Goal: Task Accomplishment & Management: Manage account settings

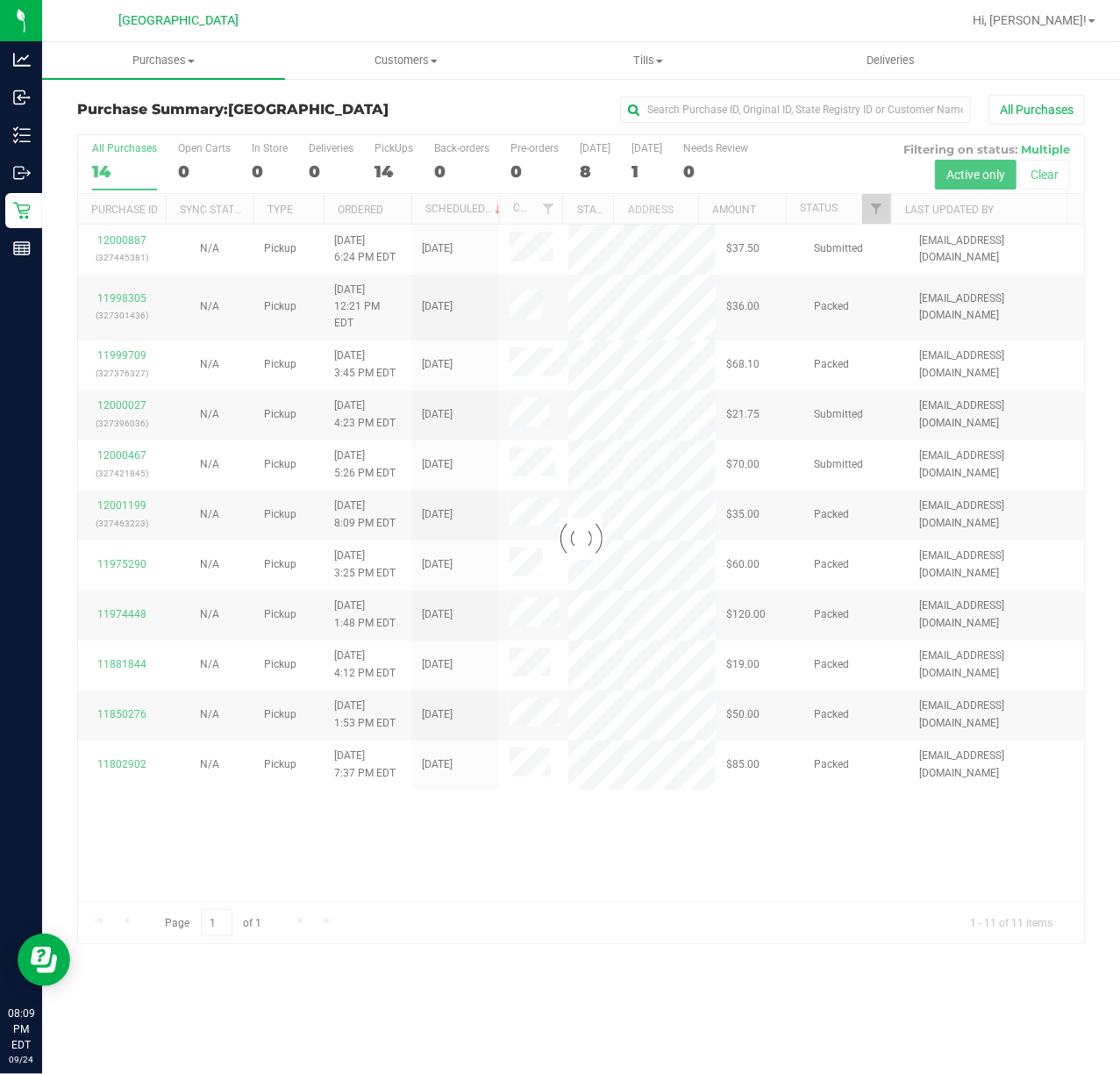
click at [121, 437] on div at bounding box center [581, 539] width 1006 height 808
click at [113, 437] on div at bounding box center [581, 539] width 1006 height 808
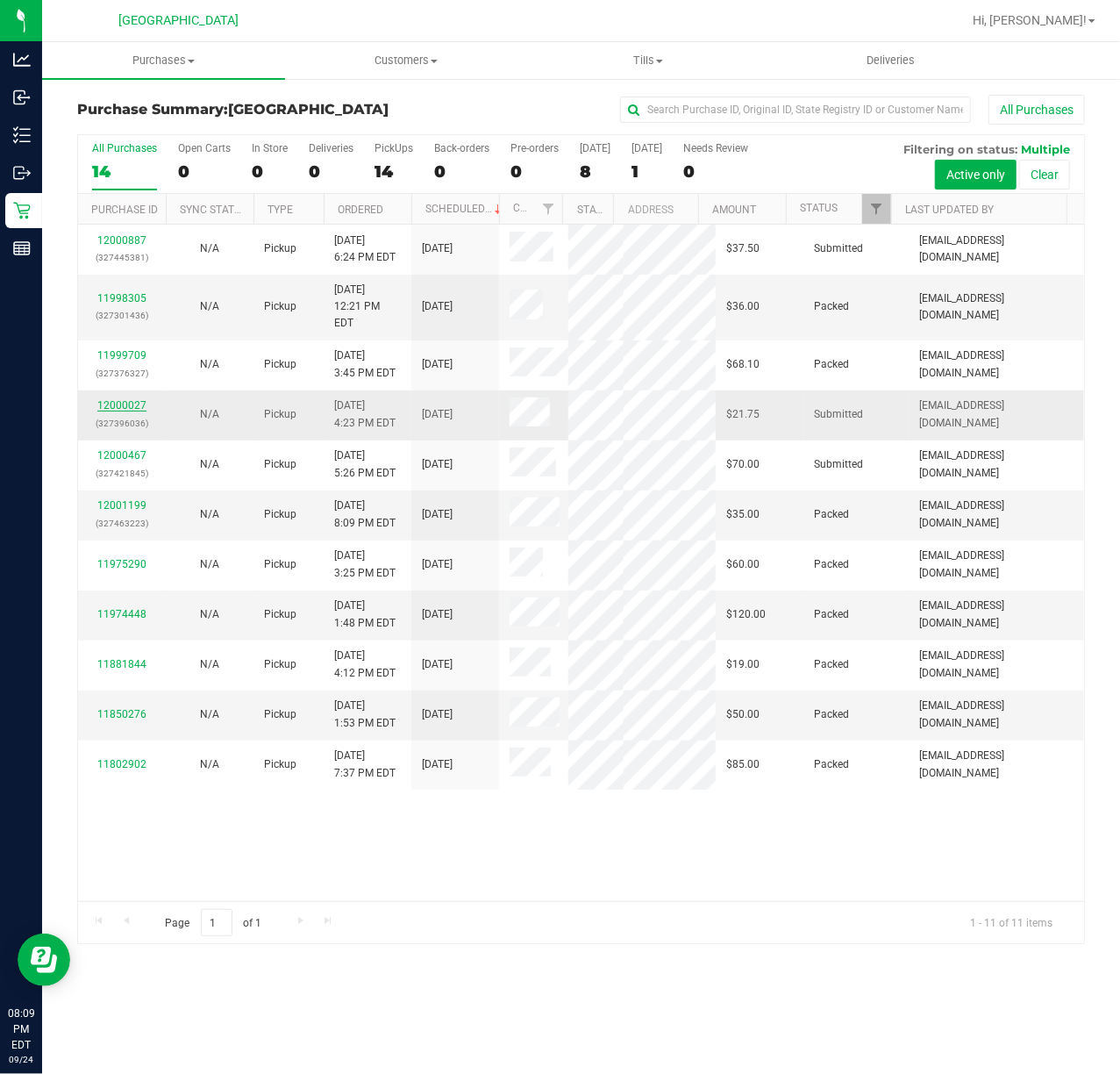
click at [135, 412] on link "12000027" at bounding box center [121, 404] width 50 height 12
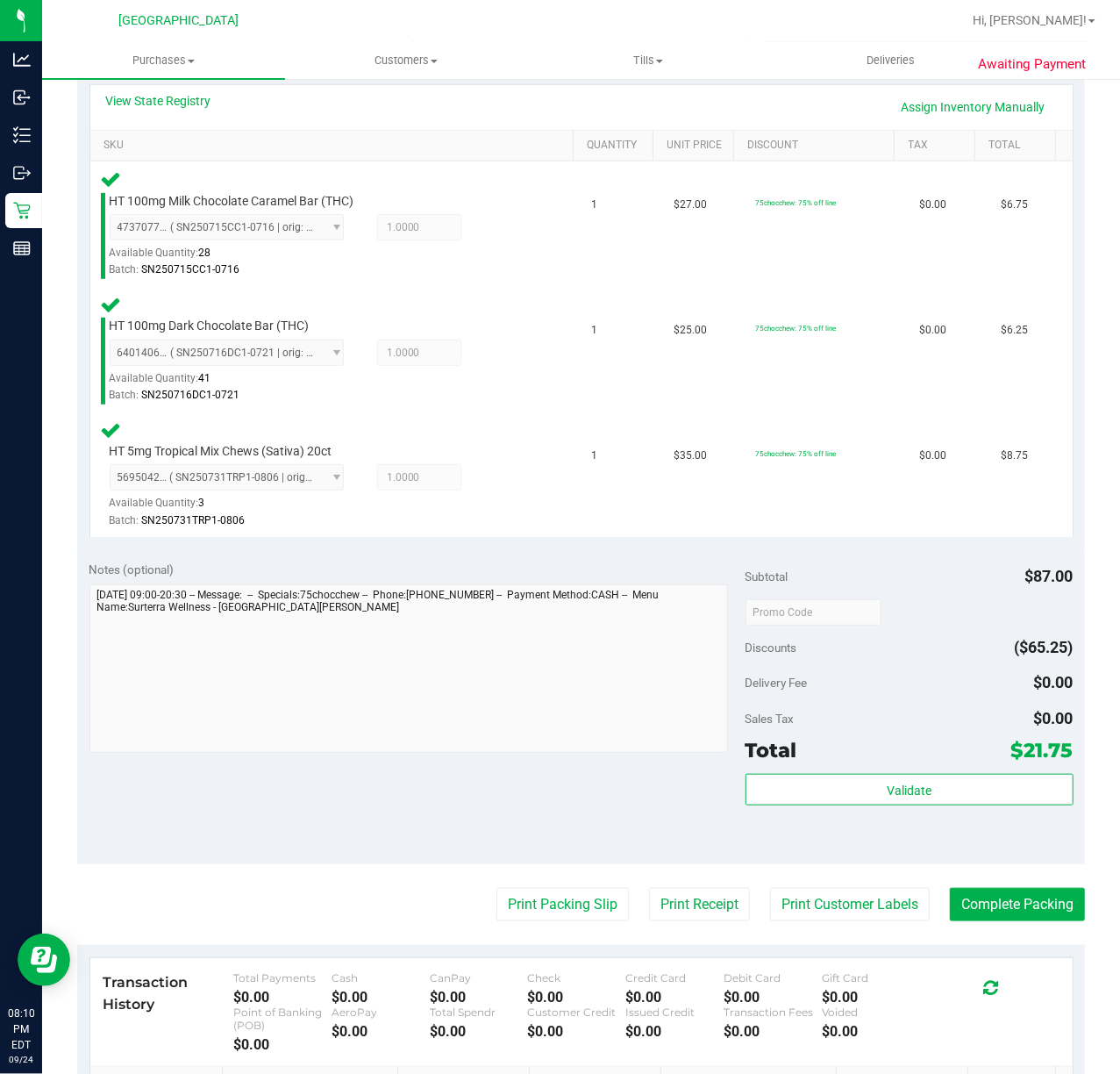
scroll to position [391, 0]
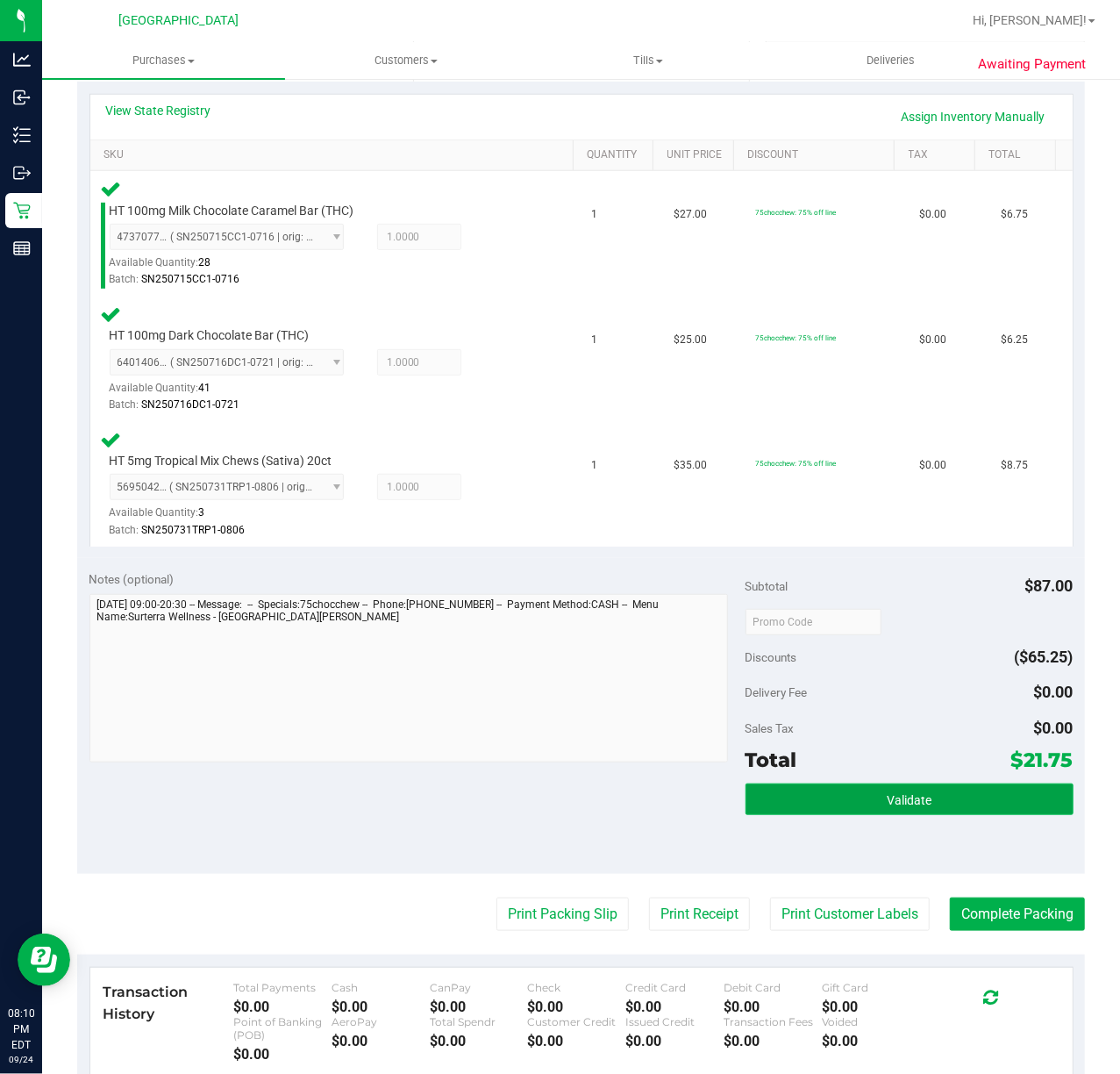
click at [831, 784] on button "Validate" at bounding box center [909, 799] width 328 height 32
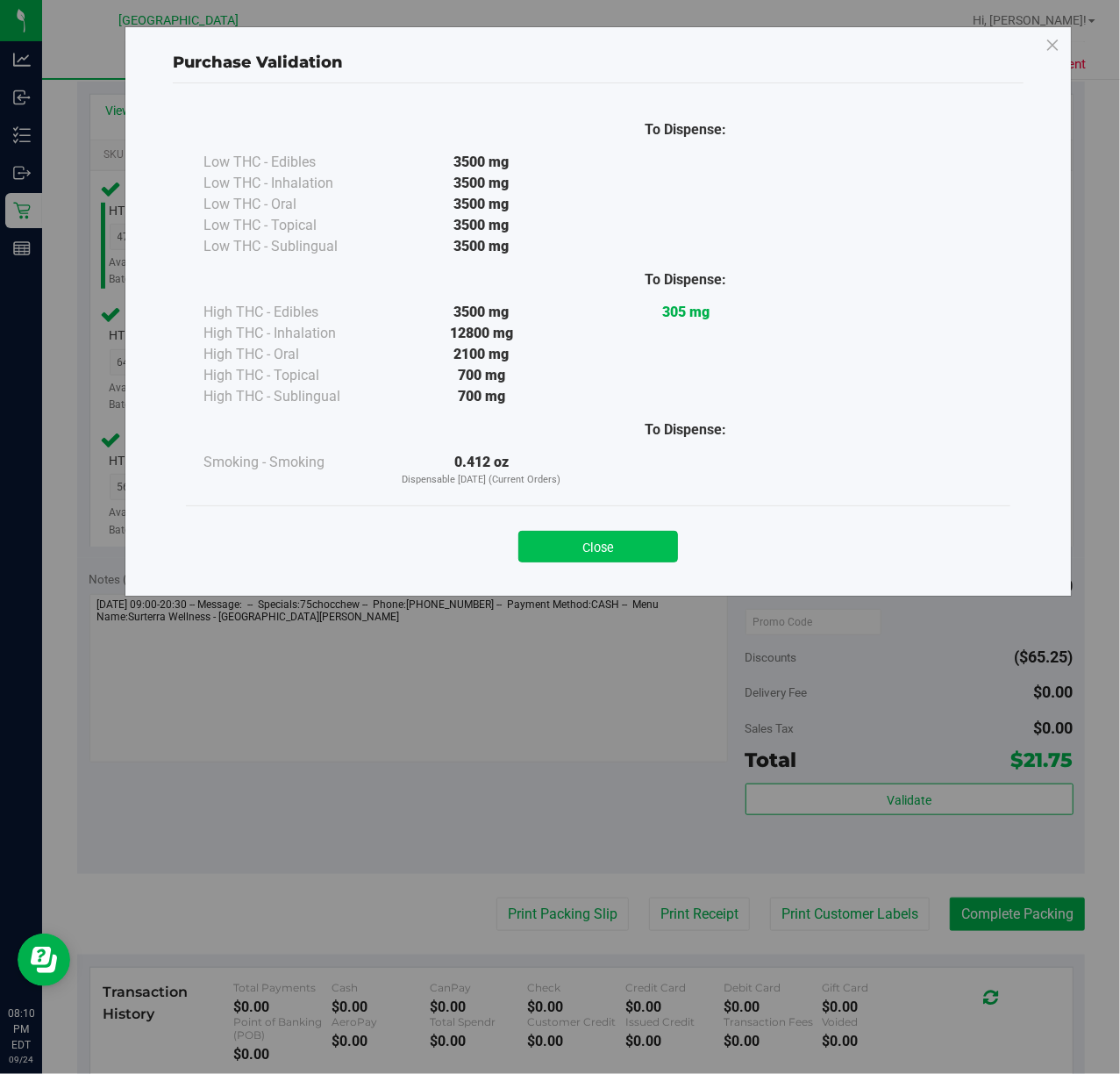
click at [600, 551] on button "Close" at bounding box center [598, 546] width 160 height 32
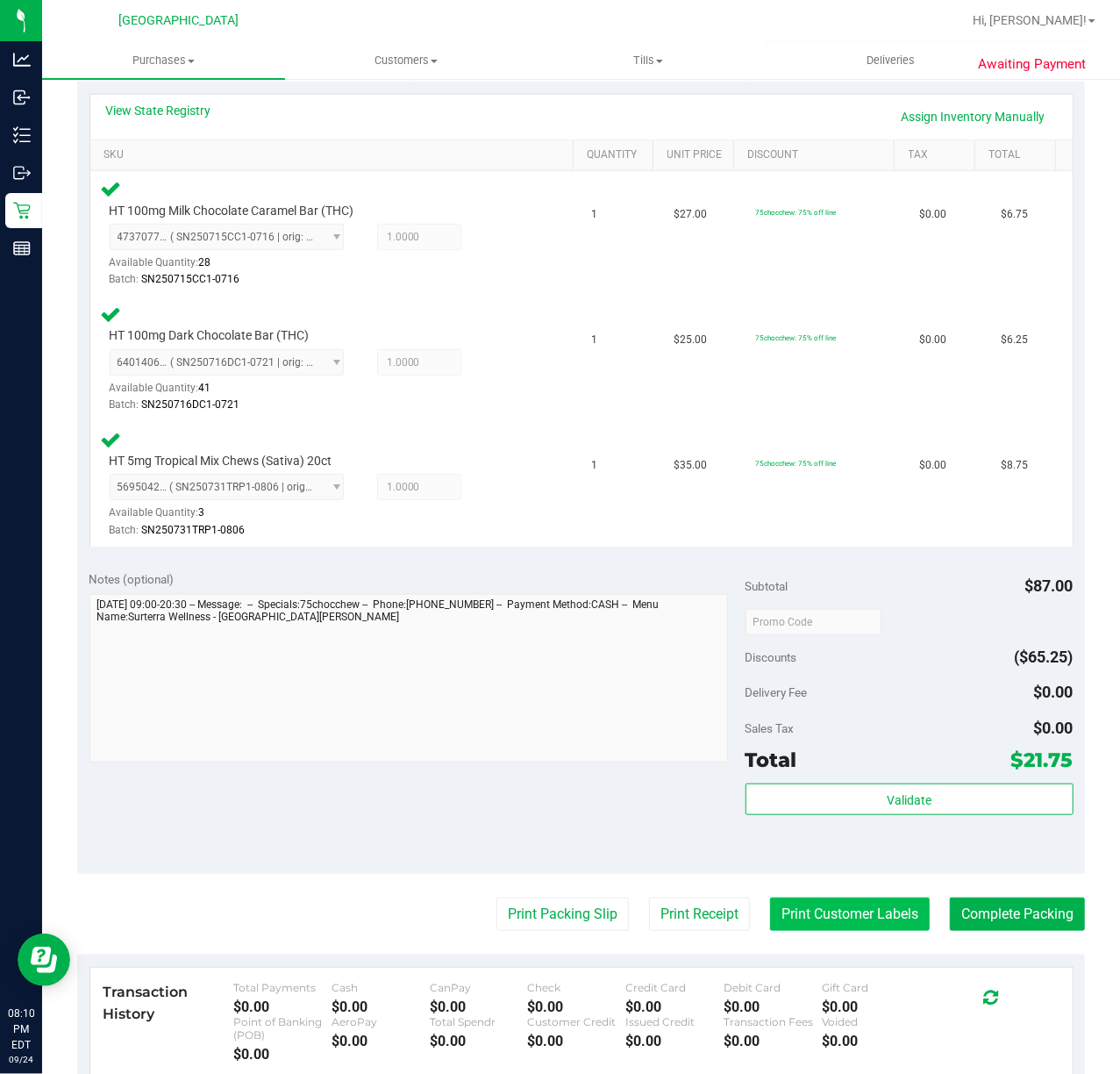
click at [850, 909] on button "Print Customer Labels" at bounding box center [850, 914] width 160 height 34
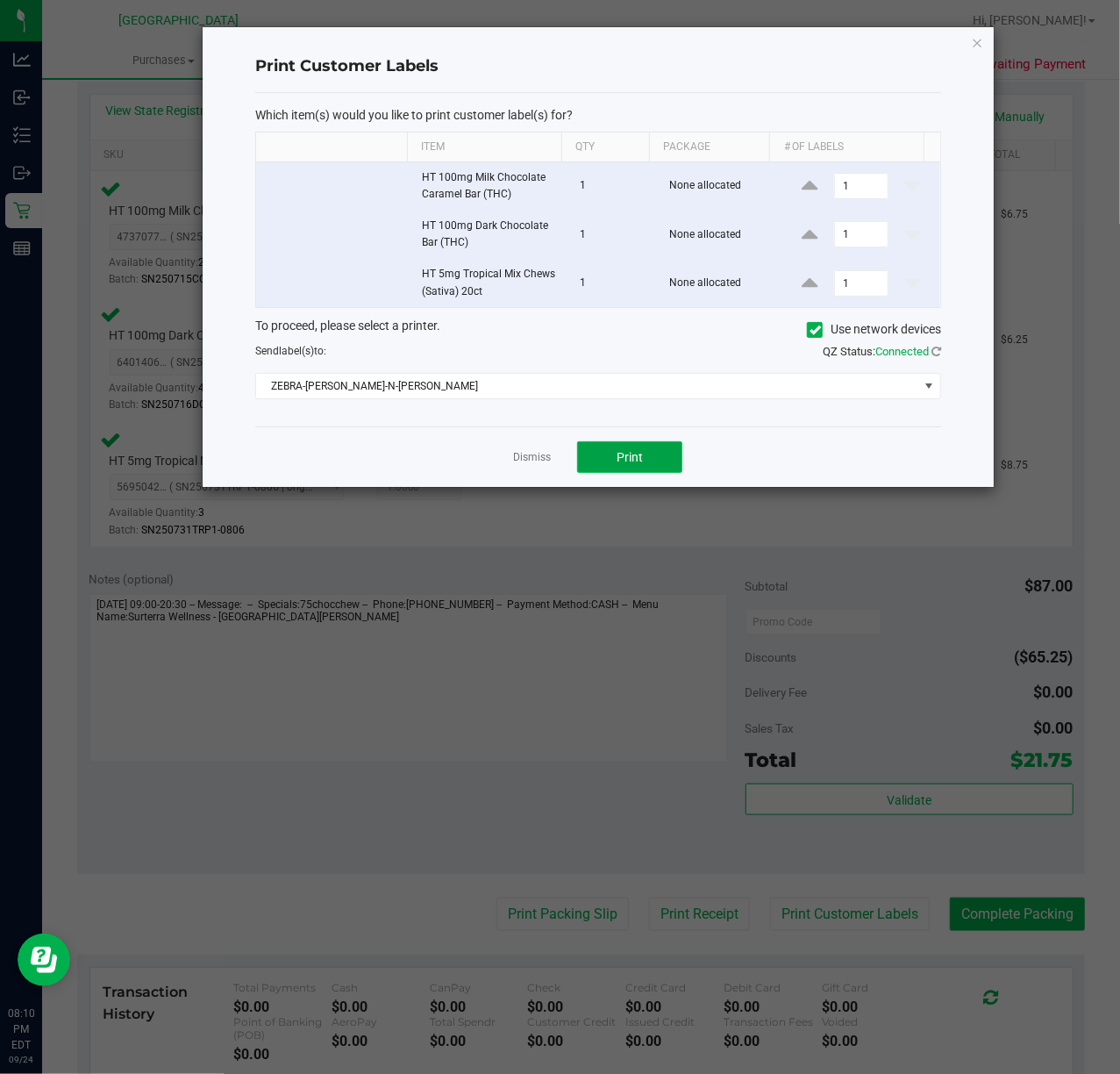
click at [632, 461] on span "Print" at bounding box center [630, 457] width 26 height 14
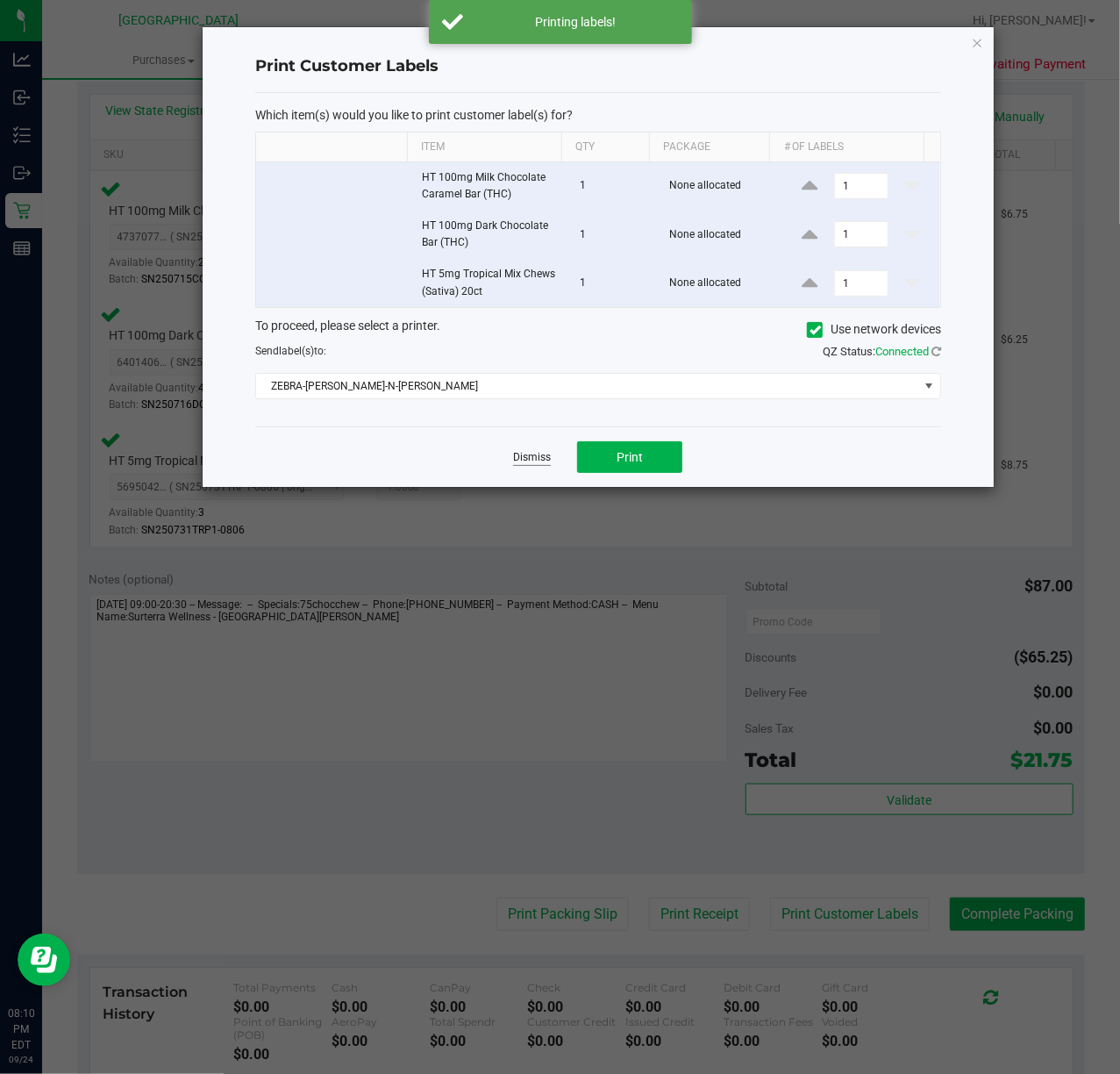
click at [533, 460] on link "Dismiss" at bounding box center [532, 458] width 37 height 15
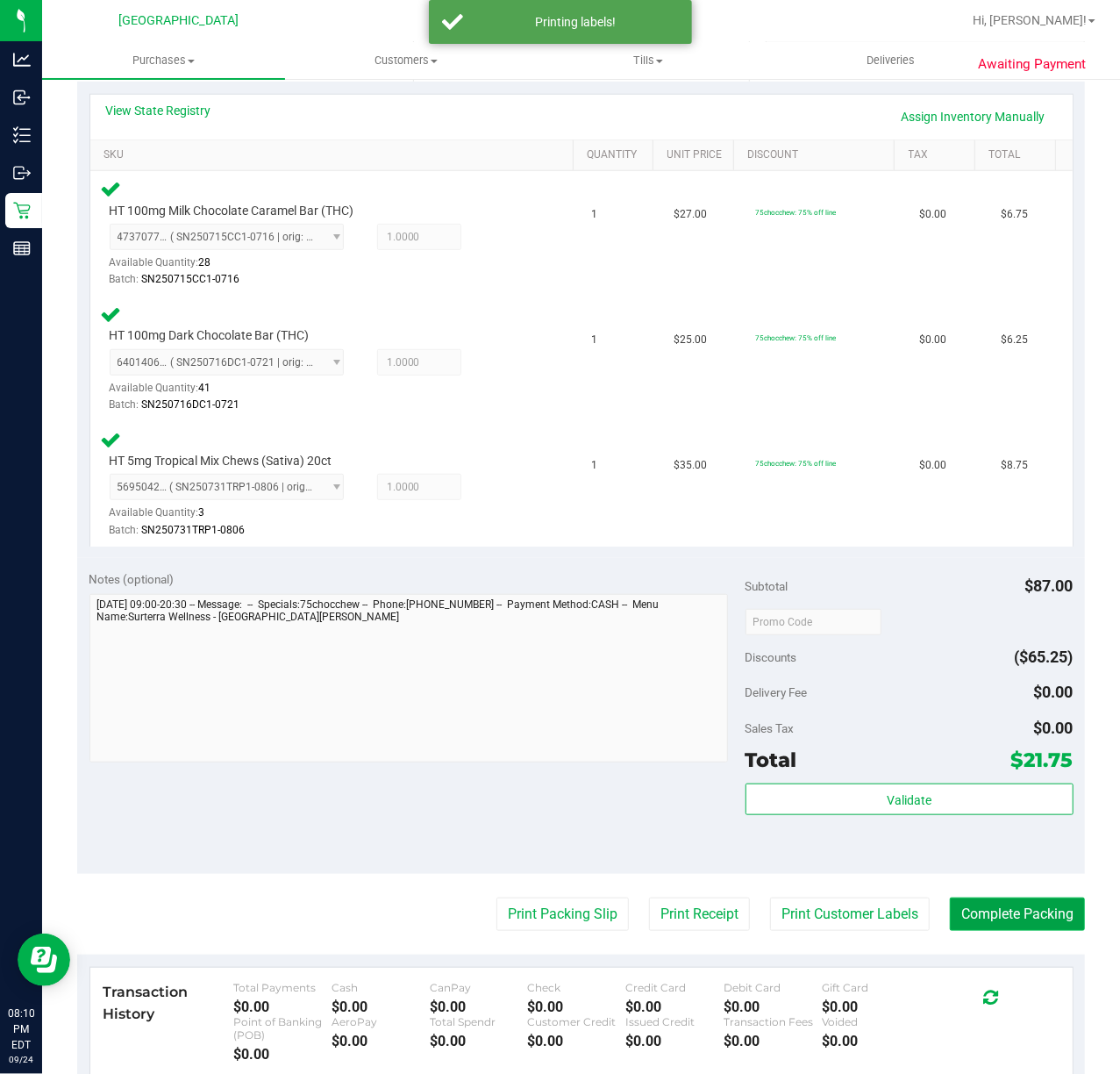
click at [994, 911] on button "Complete Packing" at bounding box center [1017, 914] width 135 height 34
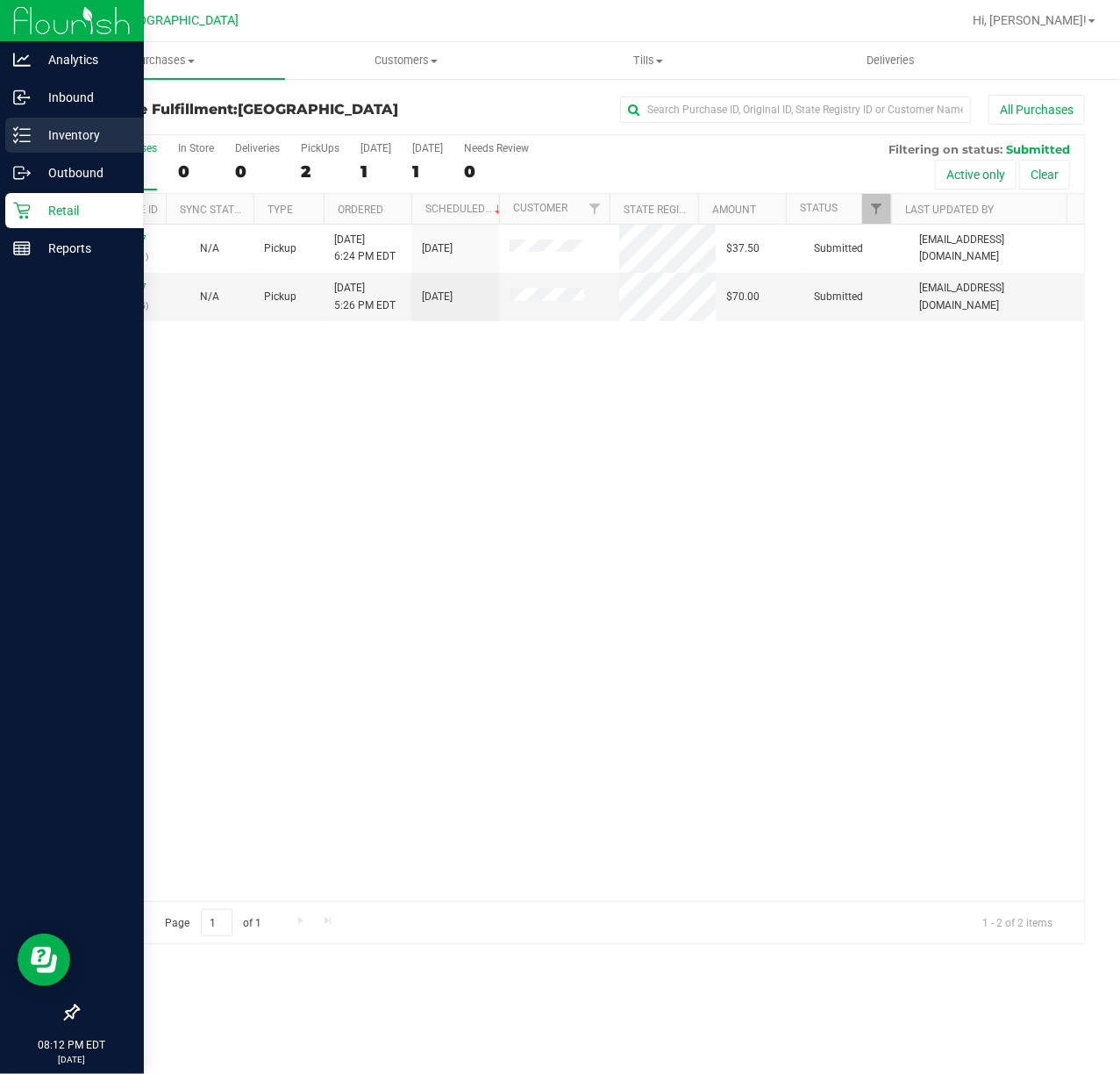
click at [26, 142] on icon at bounding box center [21, 134] width 18 height 18
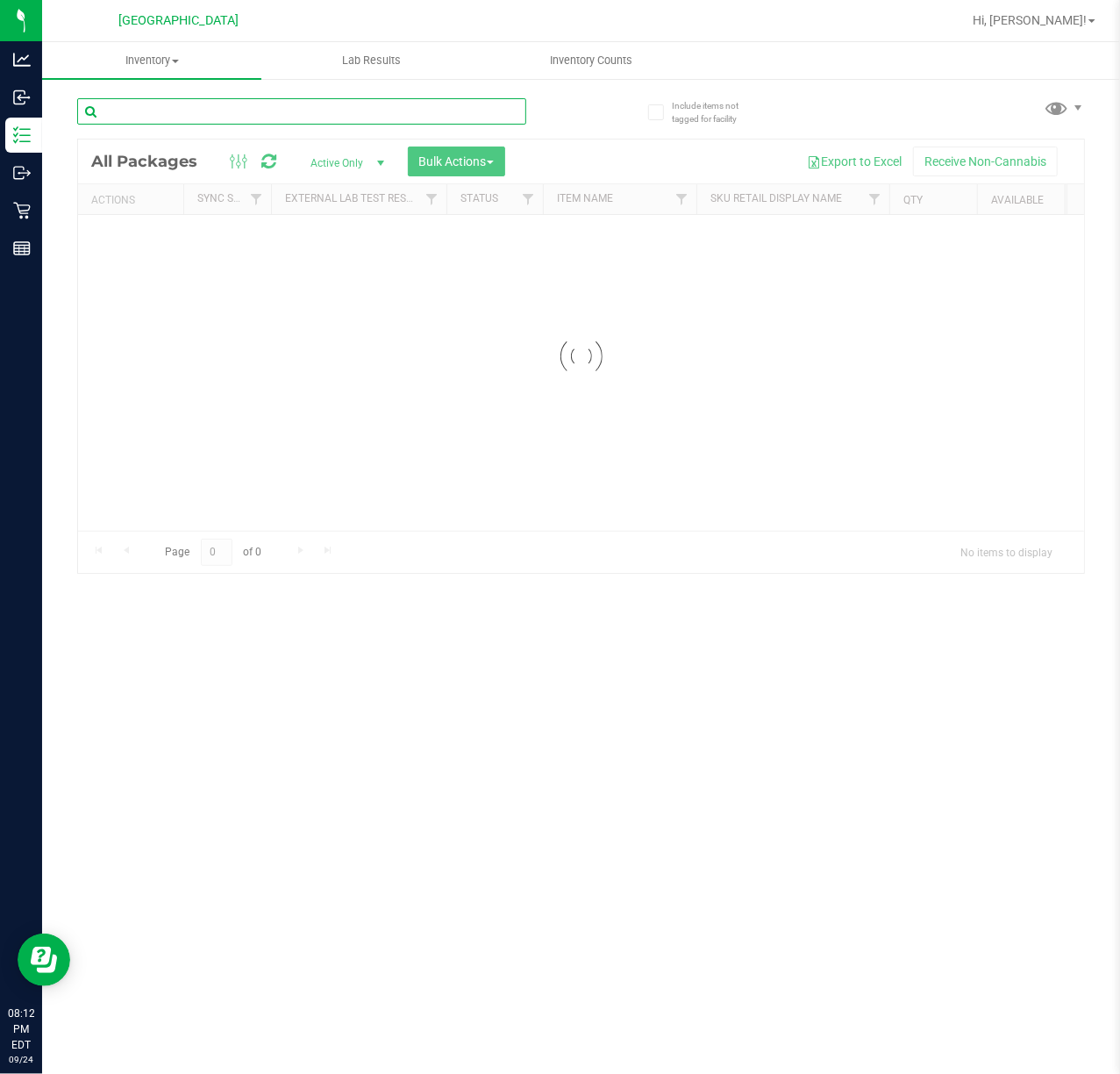
click at [179, 99] on input "text" at bounding box center [302, 111] width 449 height 26
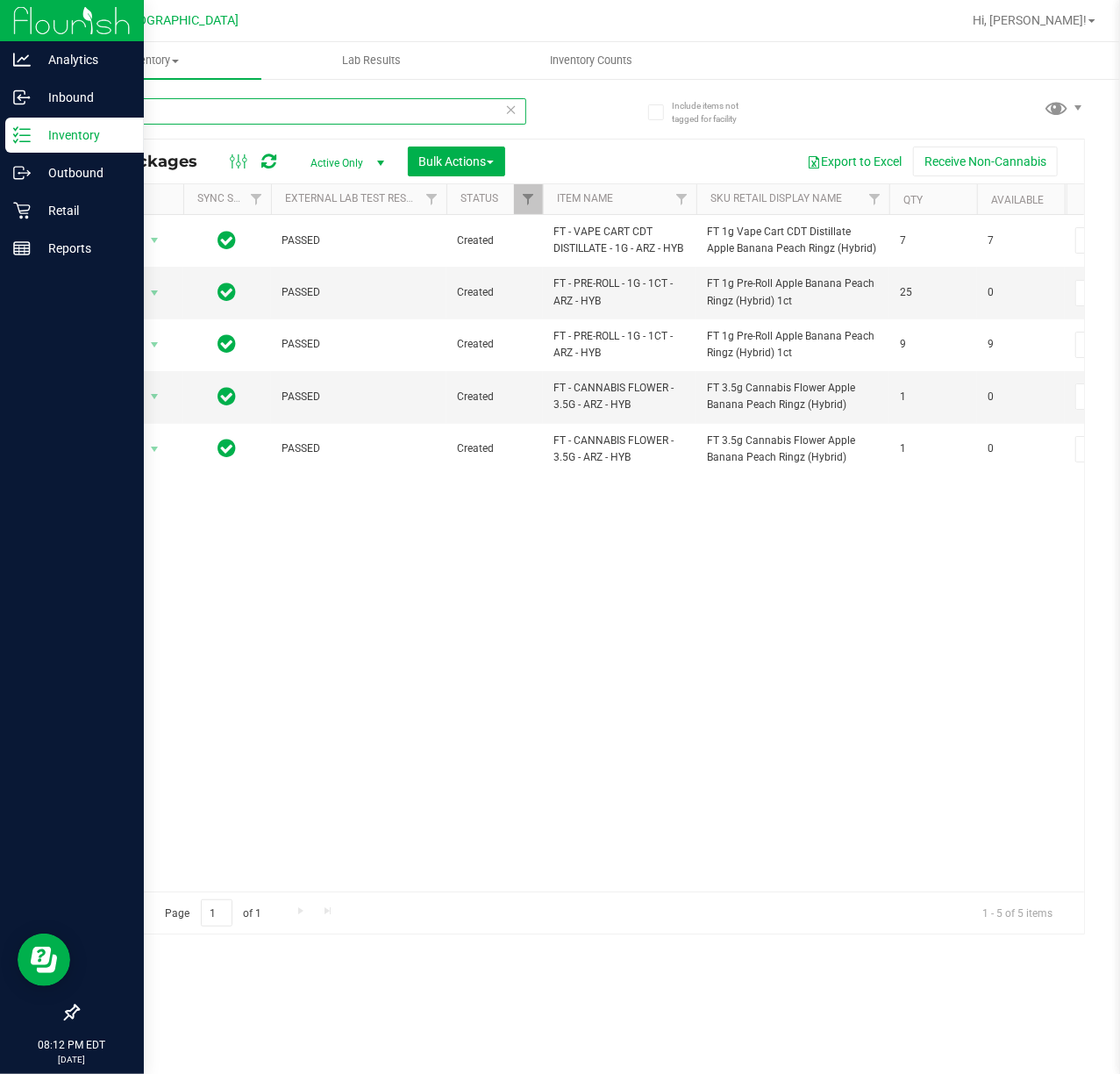
type input "arz"
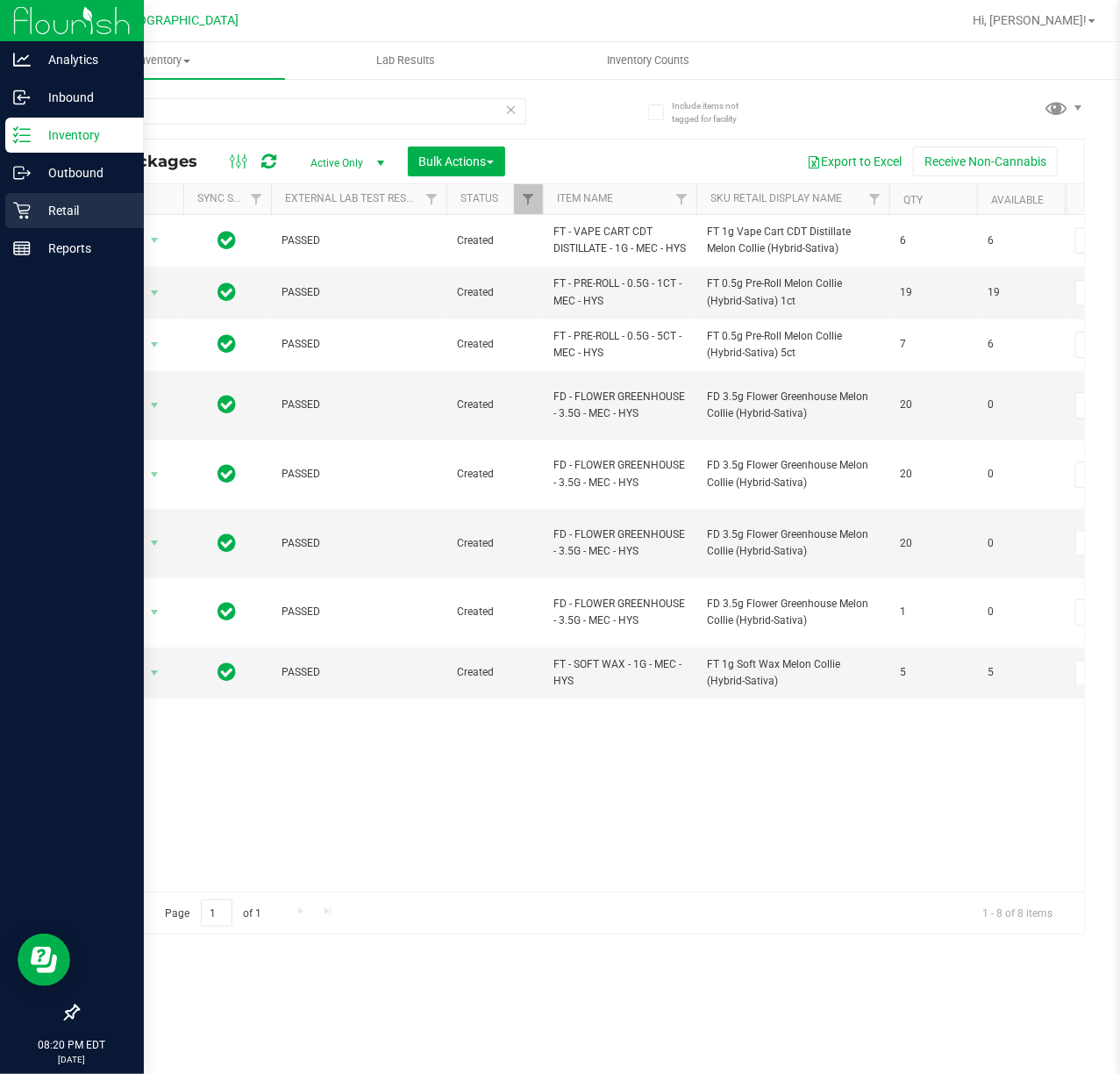
click at [21, 209] on icon at bounding box center [21, 210] width 18 height 18
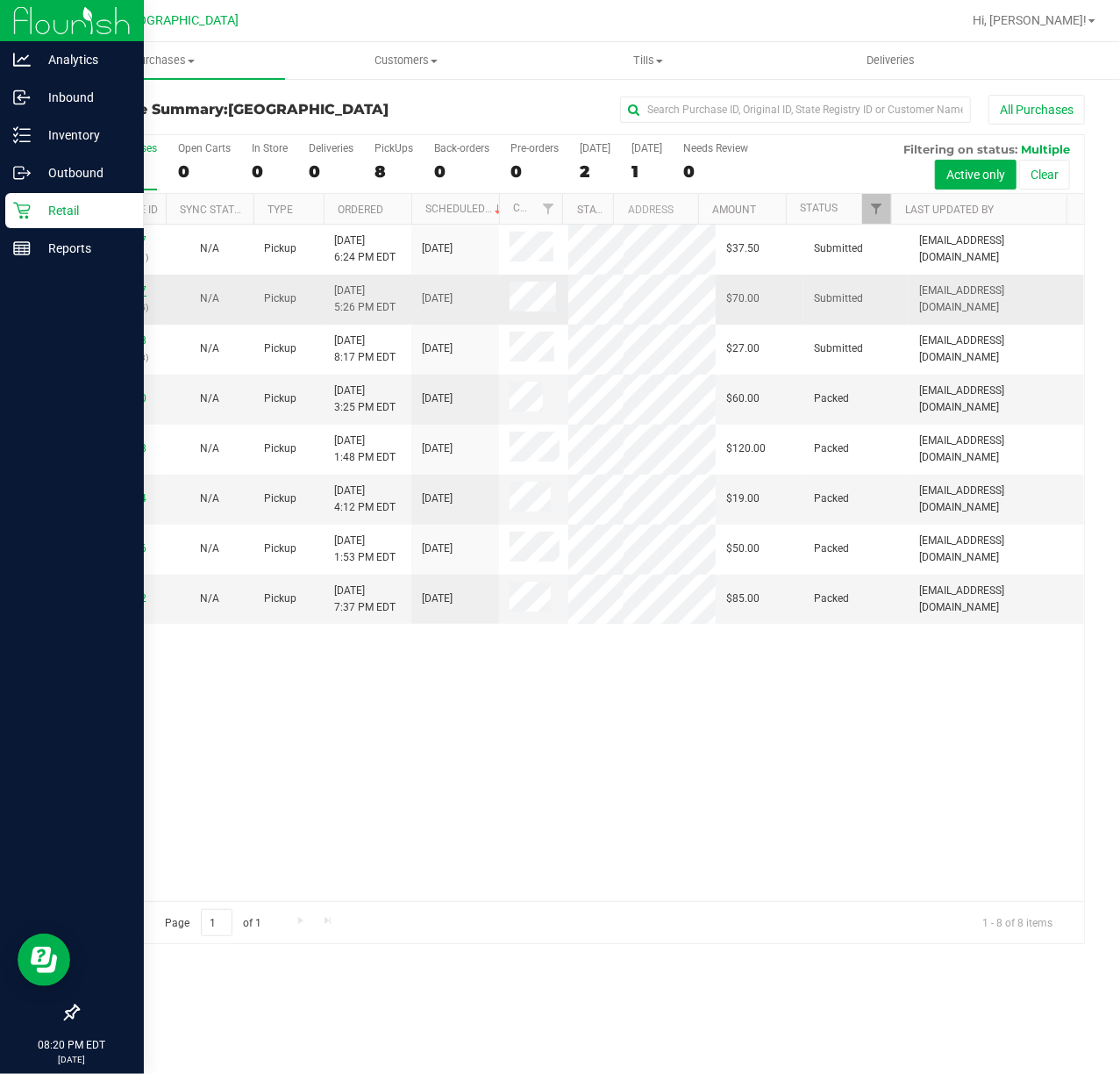
click at [114, 284] on link "12000467" at bounding box center [121, 290] width 50 height 12
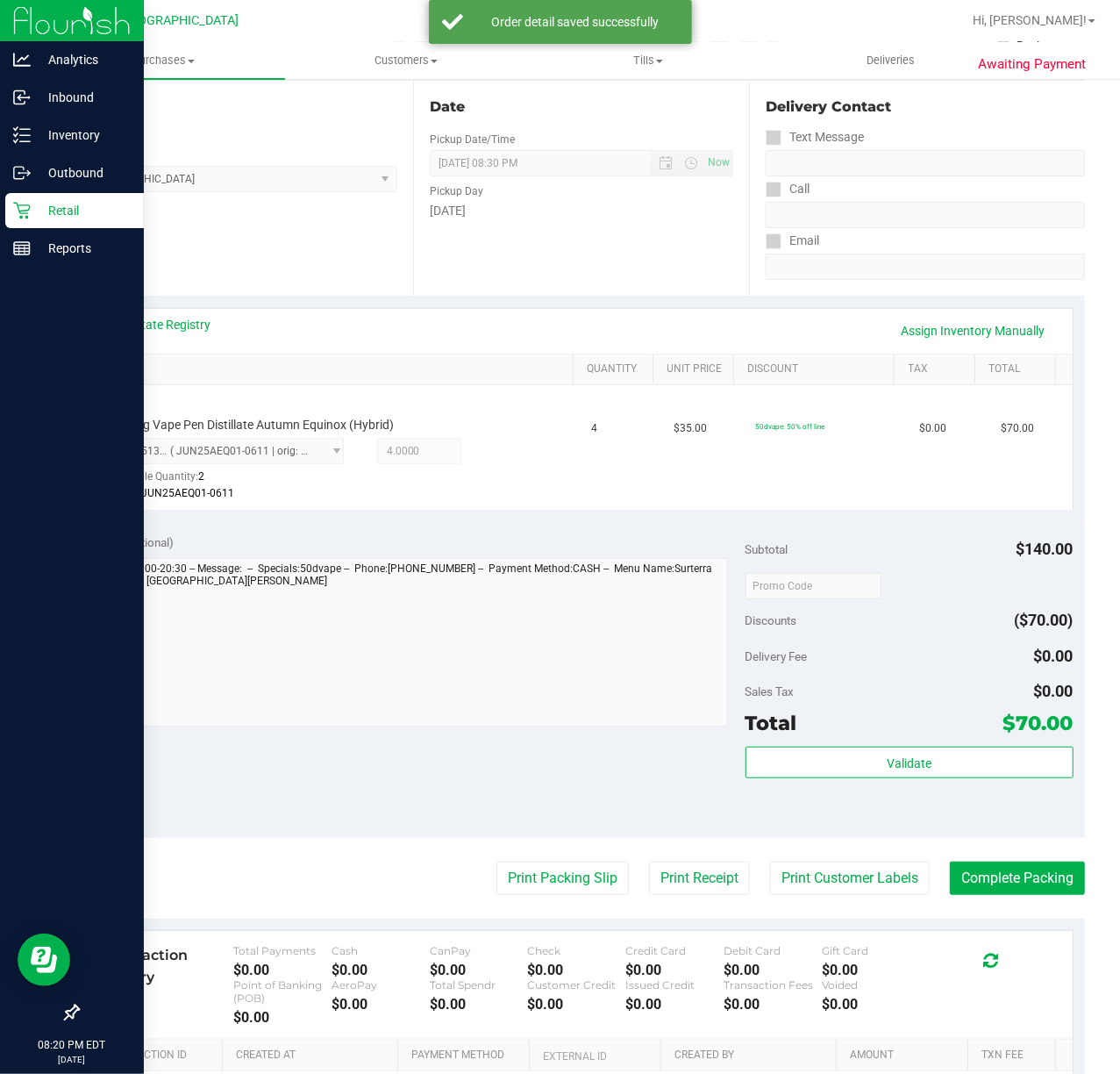
scroll to position [398, 0]
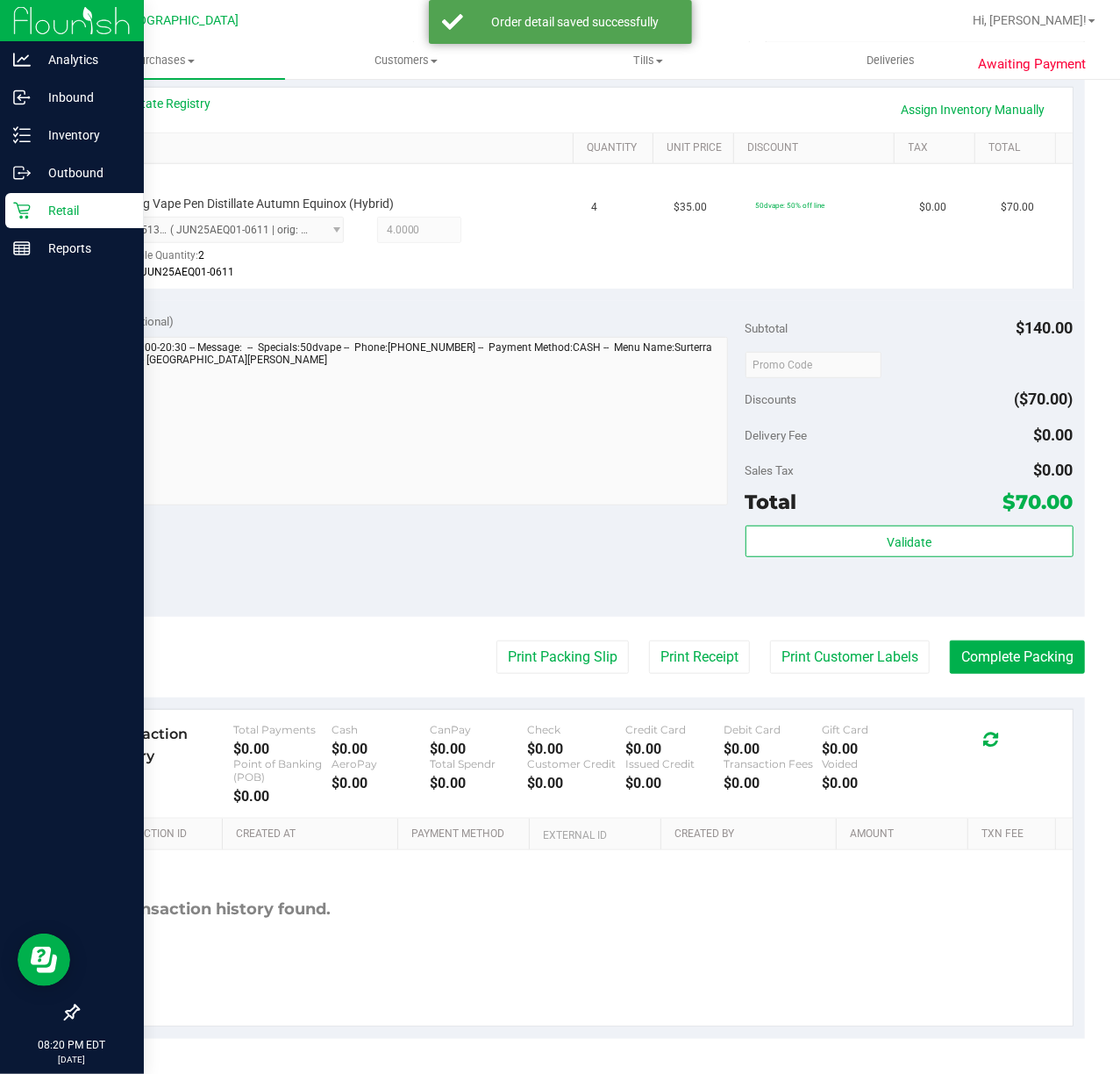
click at [837, 677] on purchase-details "Back Edit Purchase Cancel Purchase View Profile # 12000467 BioTrack ID: - Submi…" at bounding box center [581, 367] width 1008 height 1342
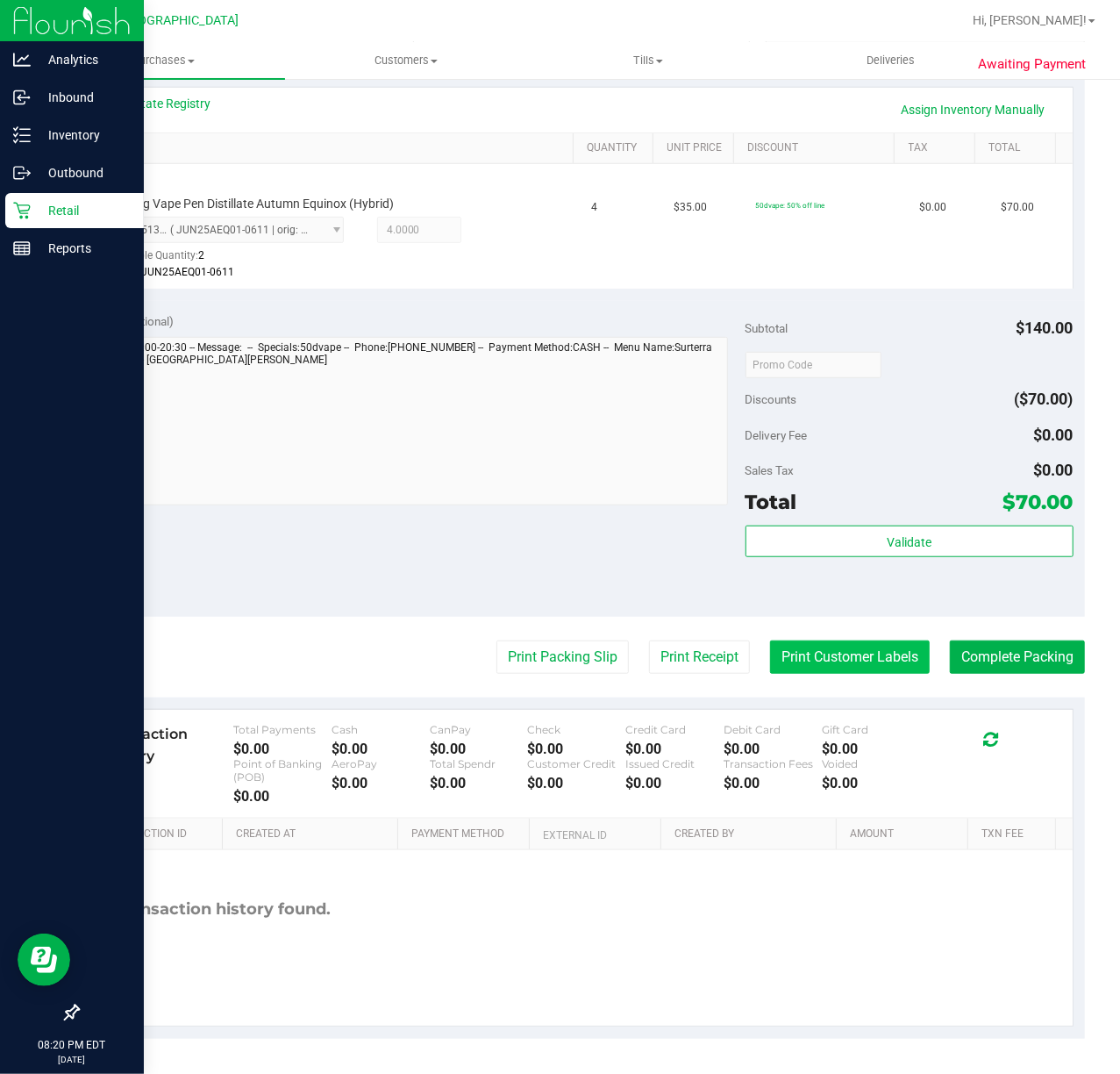
click at [864, 645] on button "Print Customer Labels" at bounding box center [850, 657] width 160 height 34
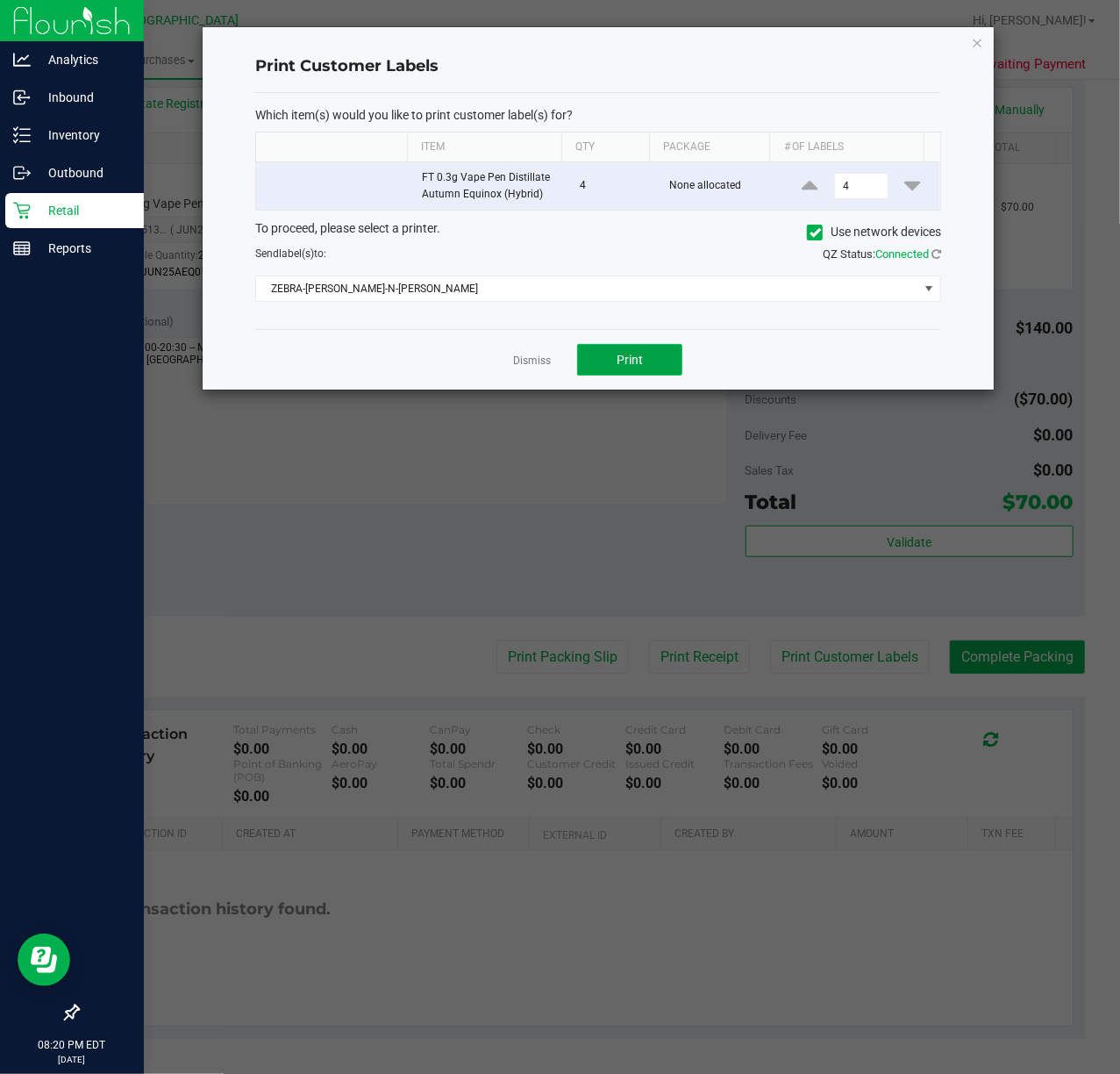
click at [591, 366] on button "Print" at bounding box center [630, 360] width 106 height 32
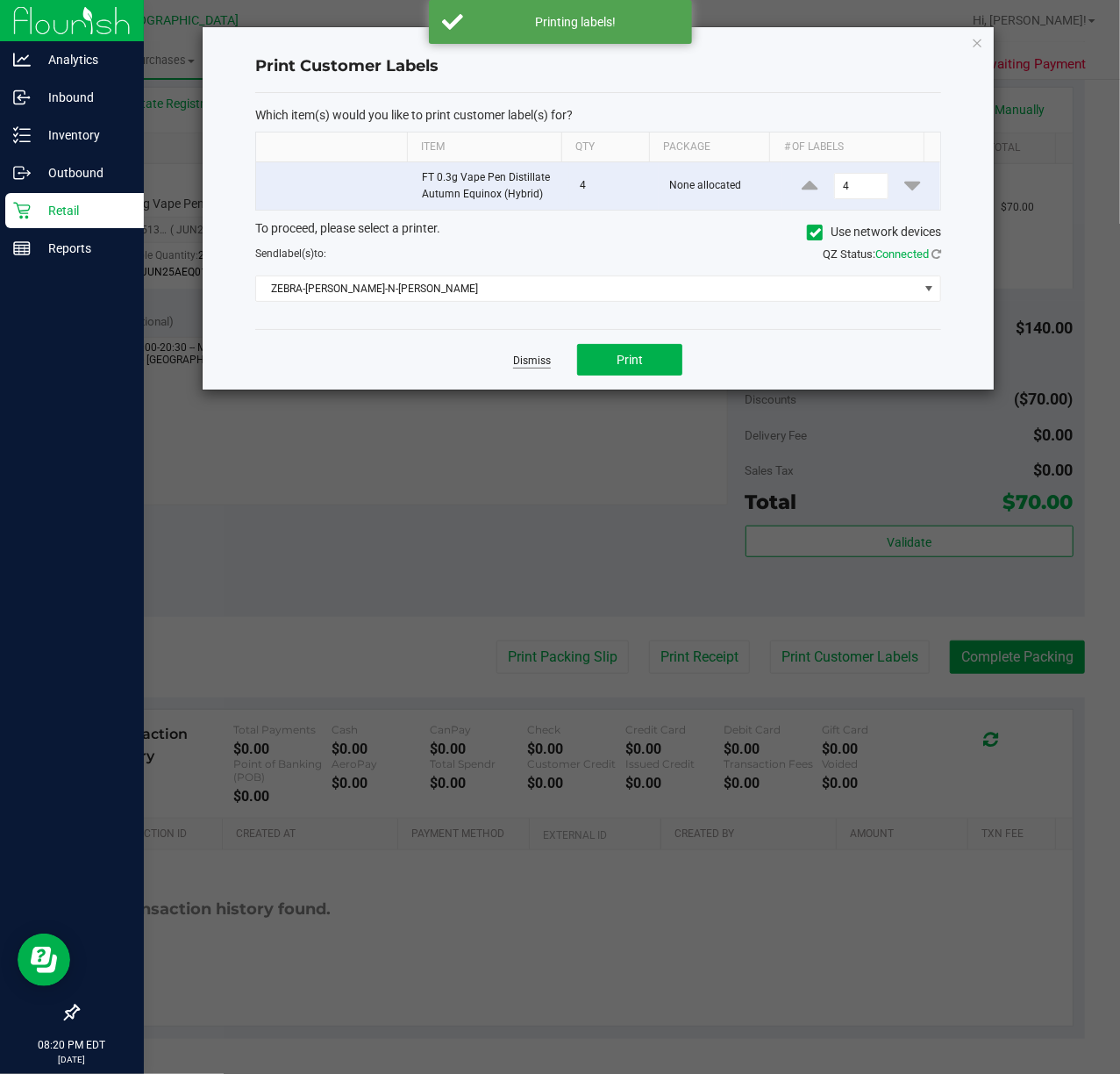
click at [538, 362] on link "Dismiss" at bounding box center [532, 361] width 37 height 15
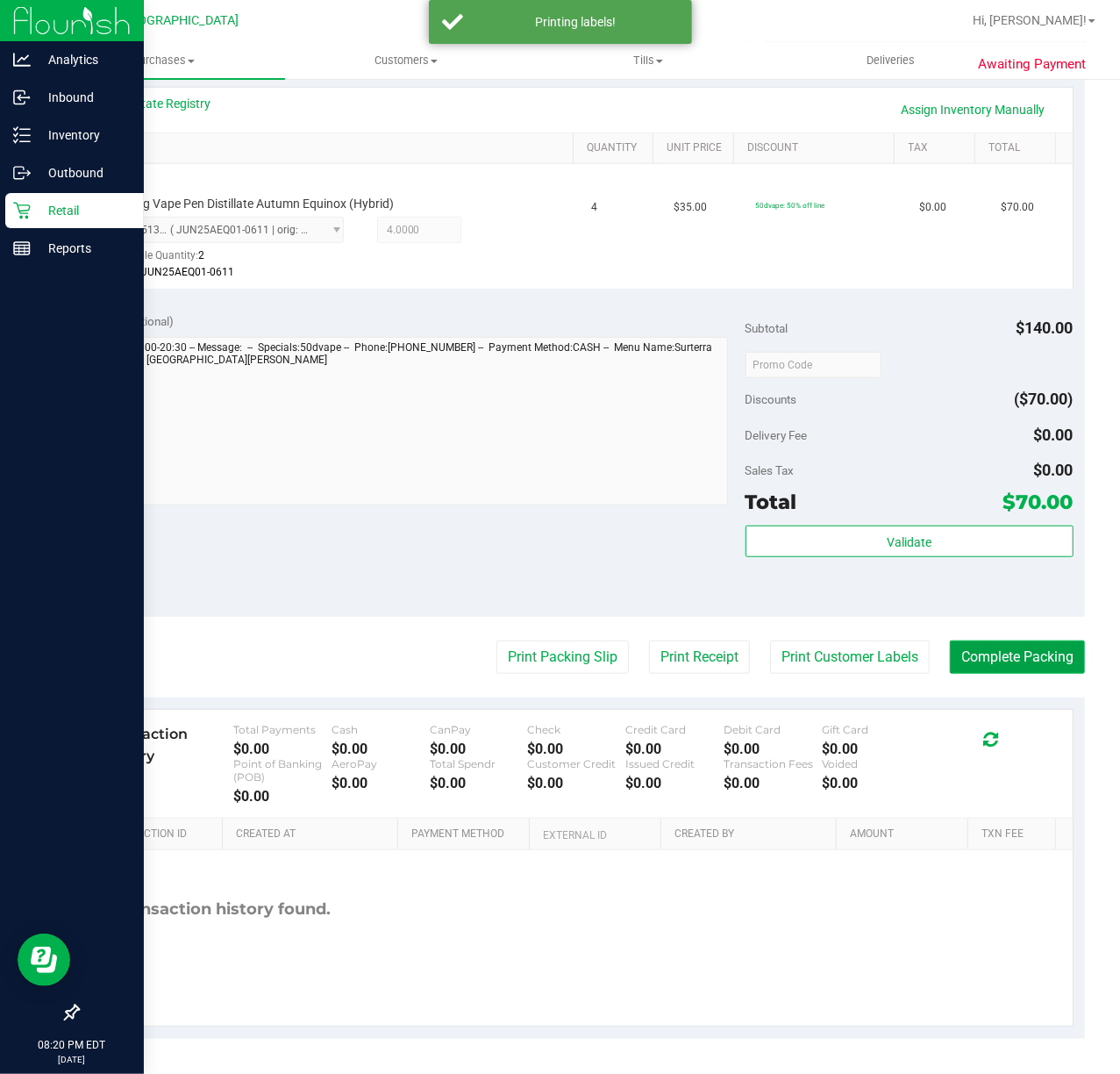
click at [1023, 664] on button "Complete Packing" at bounding box center [1017, 657] width 135 height 34
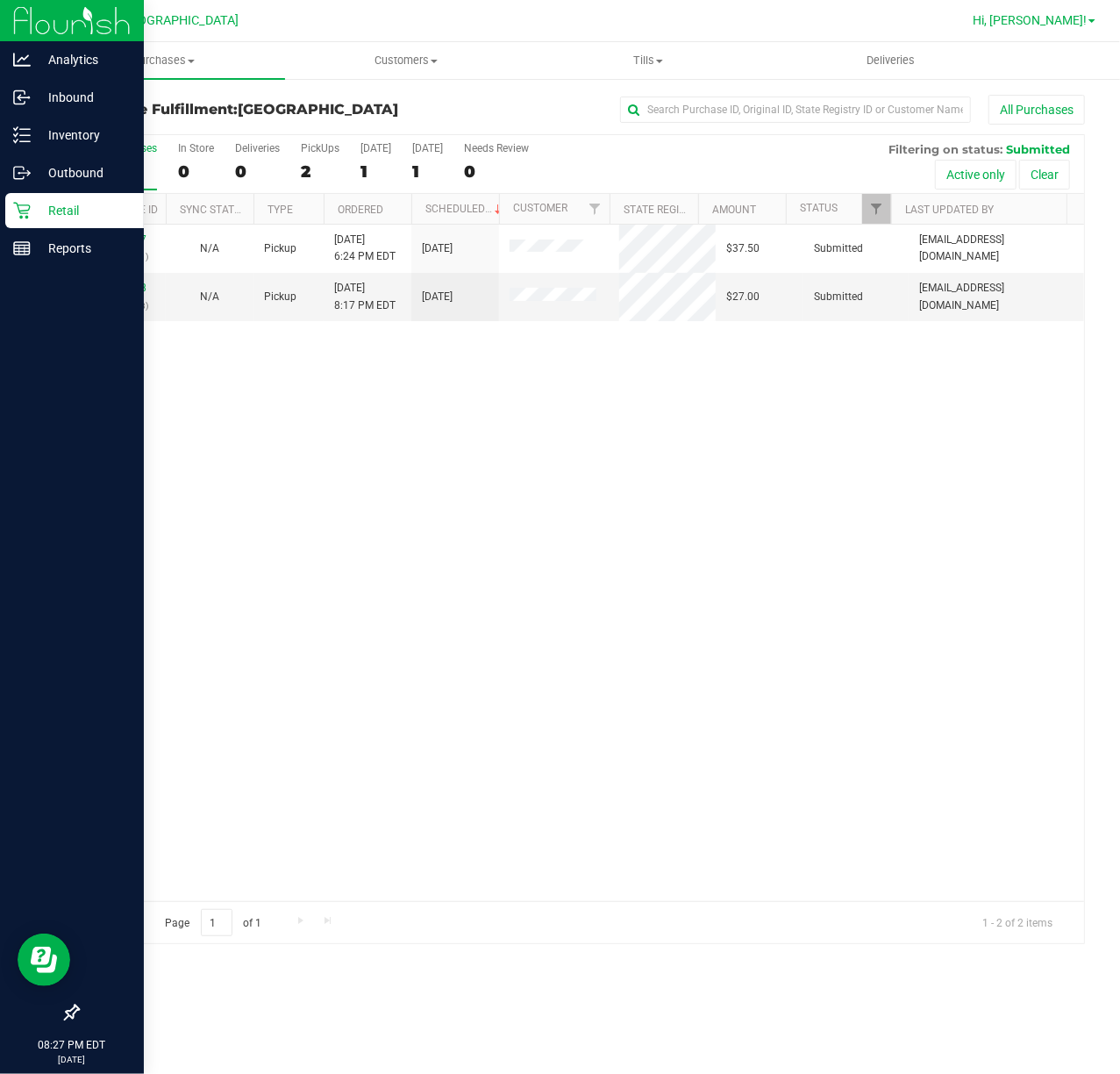
click at [1082, 15] on span "Hi, [PERSON_NAME]!" at bounding box center [1030, 20] width 114 height 14
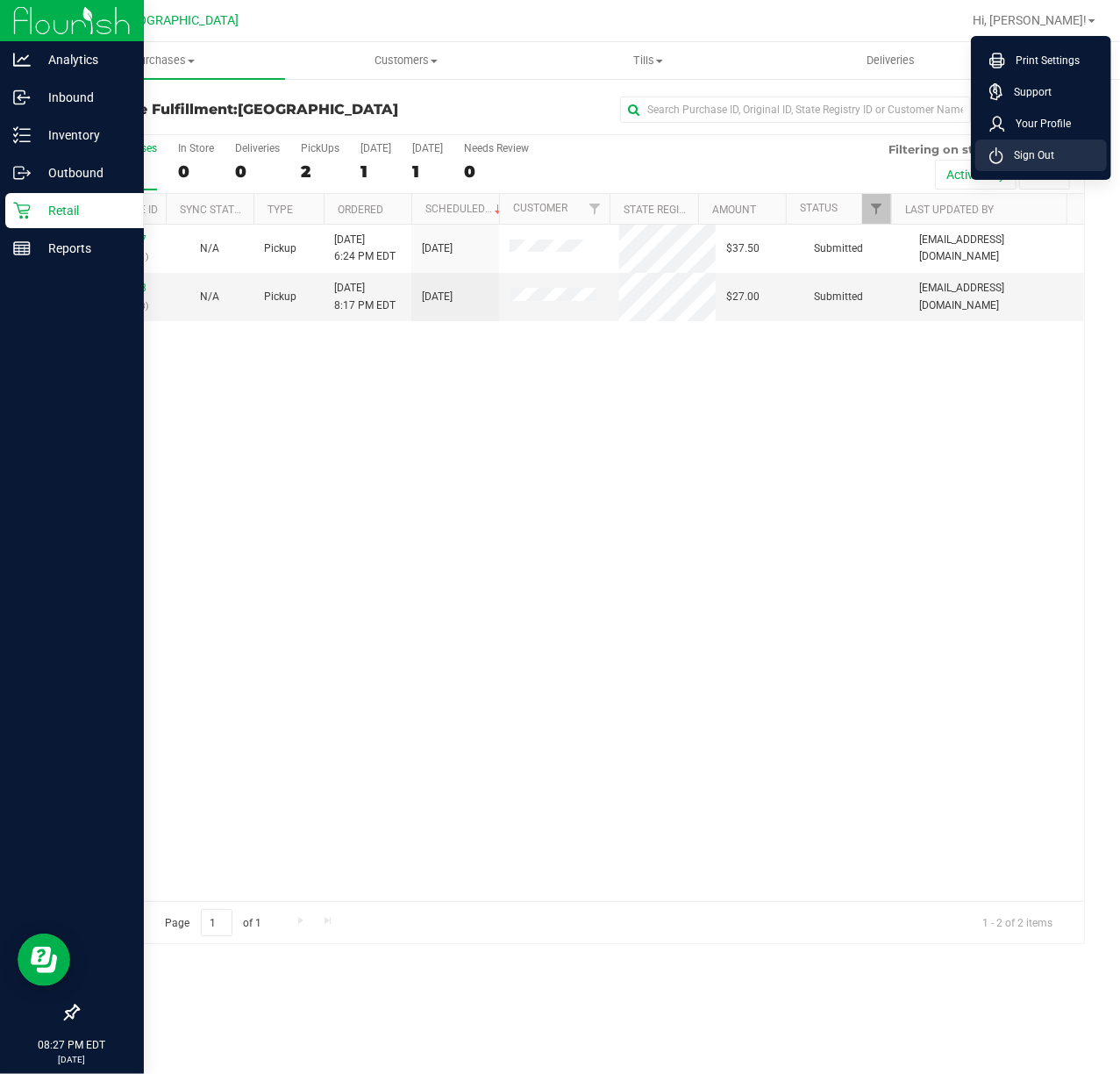
click at [998, 156] on icon at bounding box center [996, 156] width 14 height 17
